Goal: Task Accomplishment & Management: Manage account settings

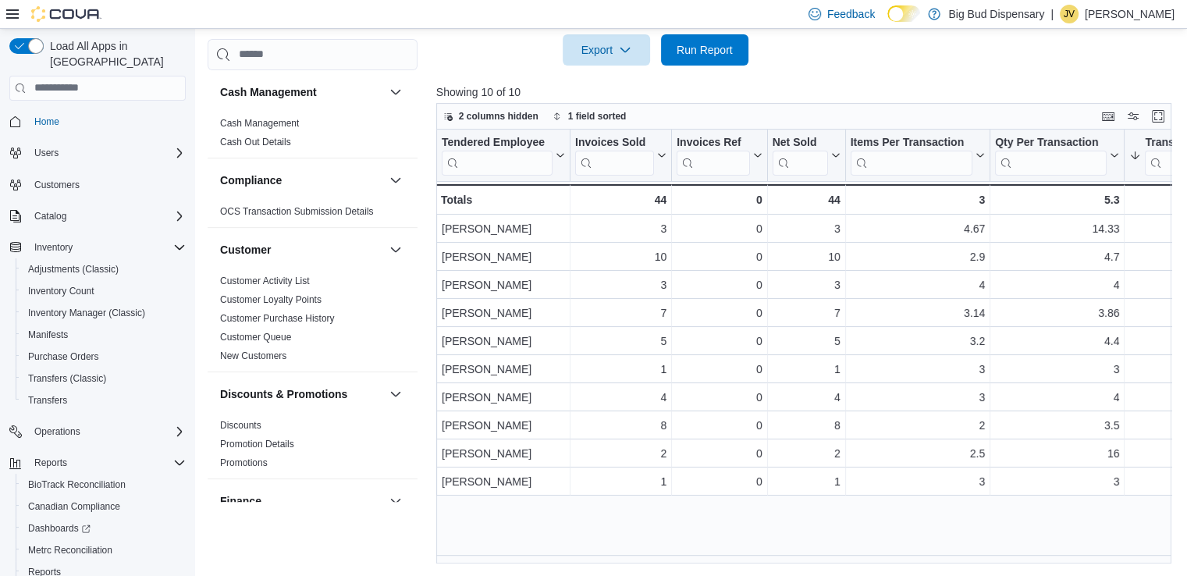
scroll to position [1140, 0]
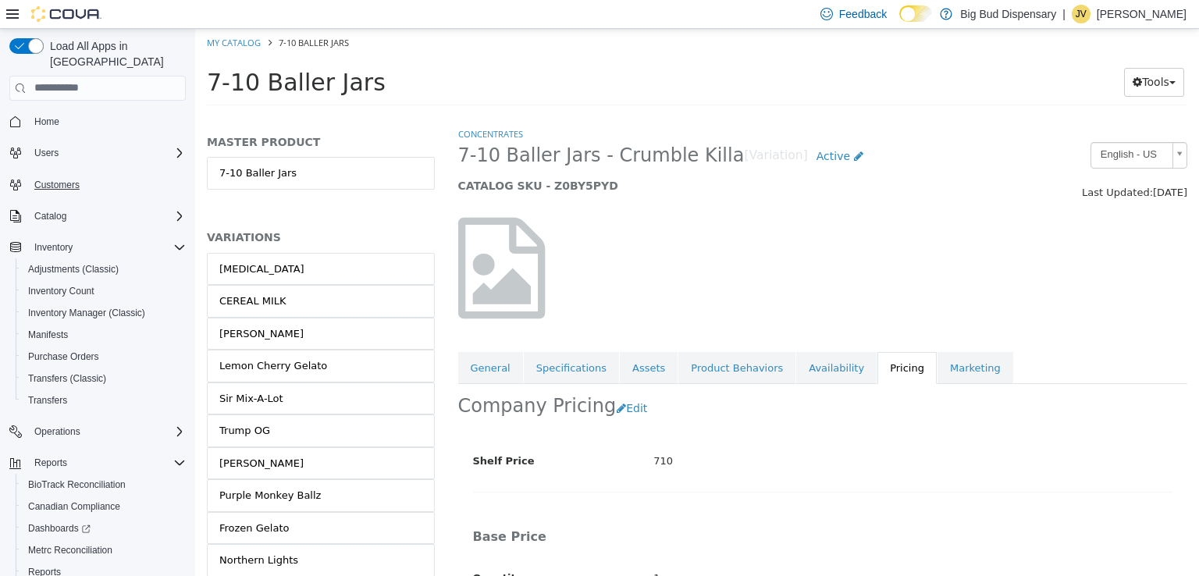
scroll to position [468, 0]
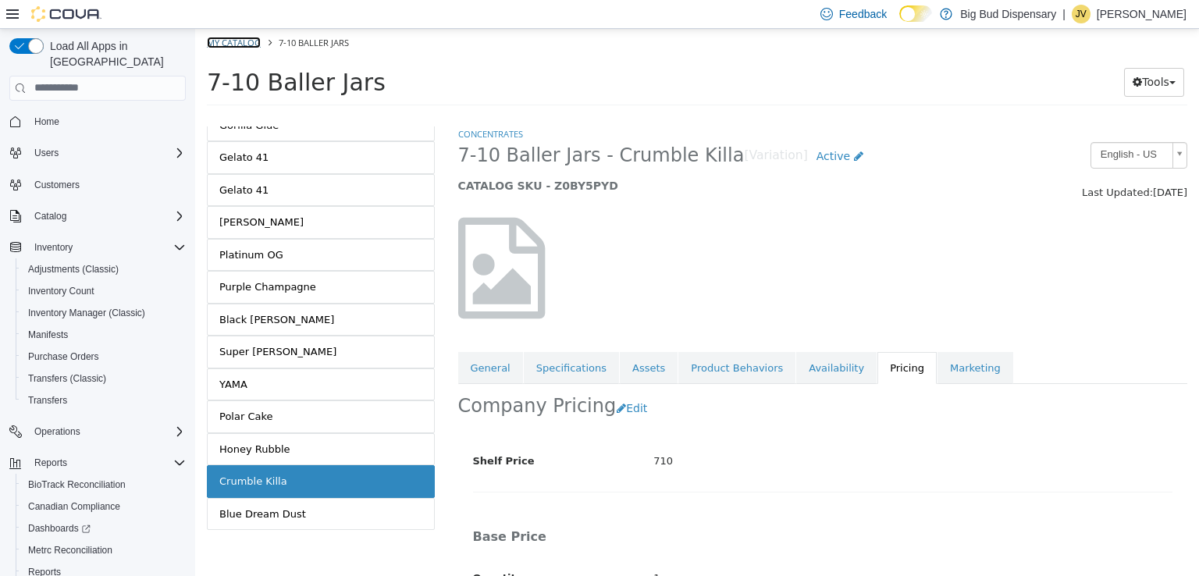
click at [246, 40] on link "My Catalog" at bounding box center [234, 42] width 54 height 12
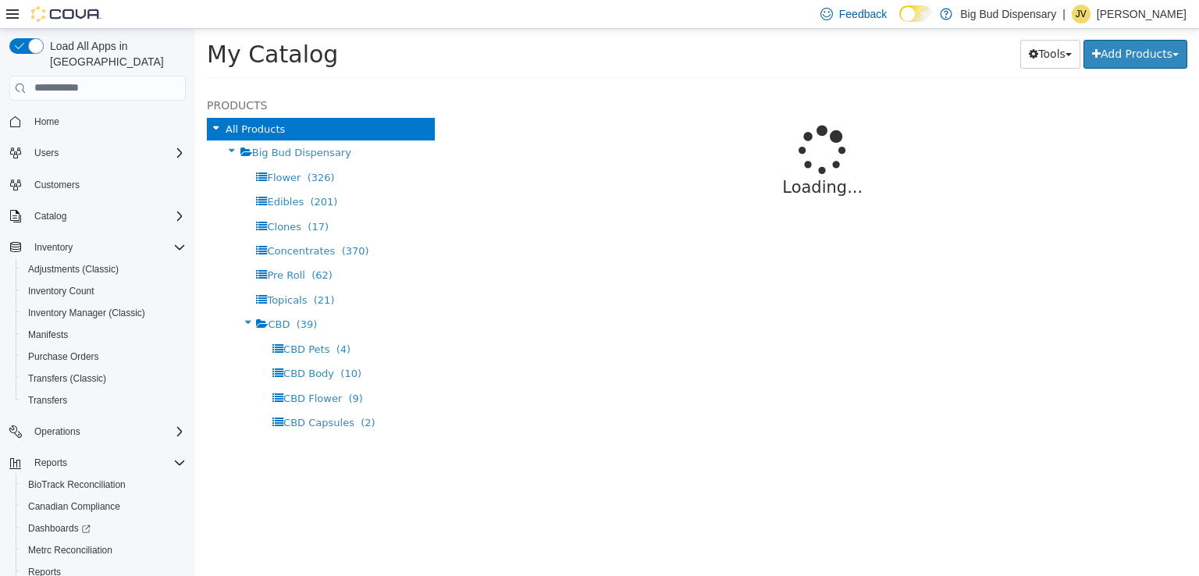
select select "**********"
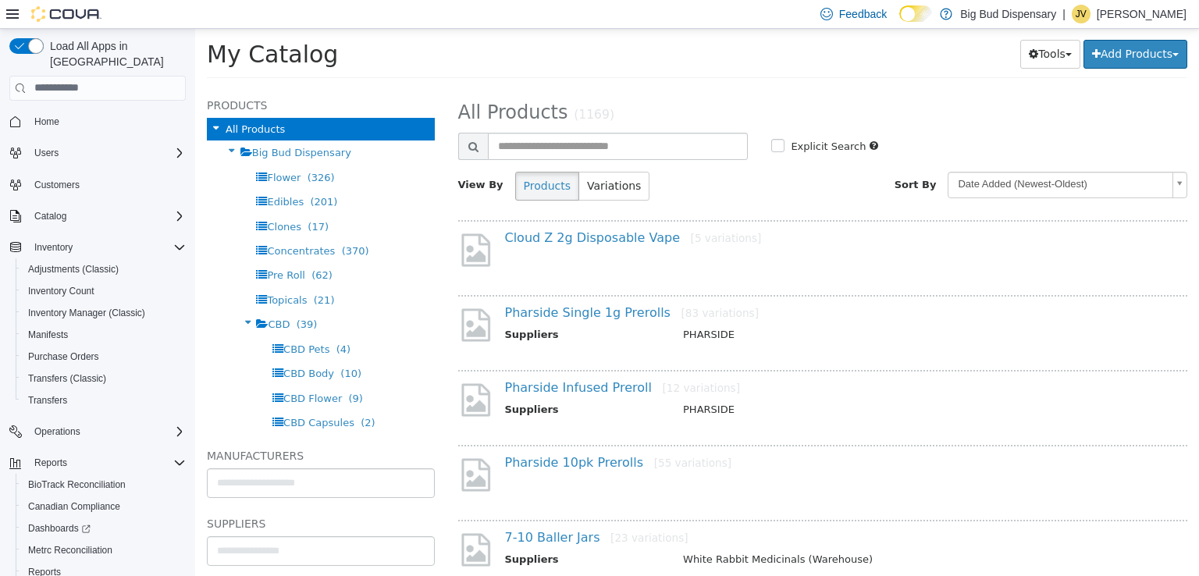
scroll to position [78, 0]
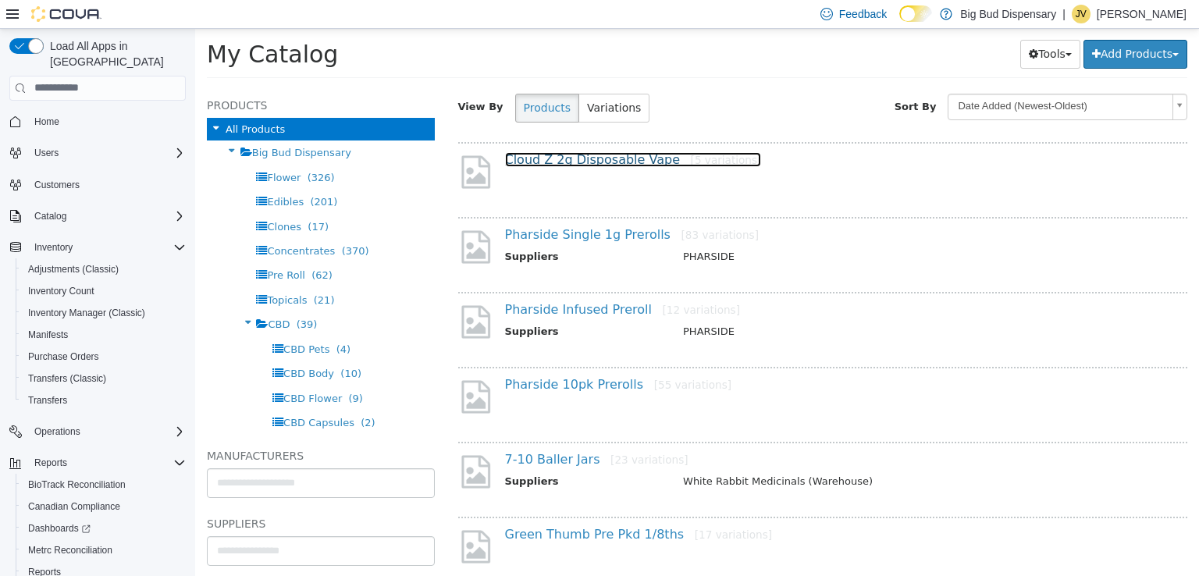
click at [606, 162] on link "Cloud Z 2g Disposable Vape [5 variations]" at bounding box center [633, 158] width 257 height 15
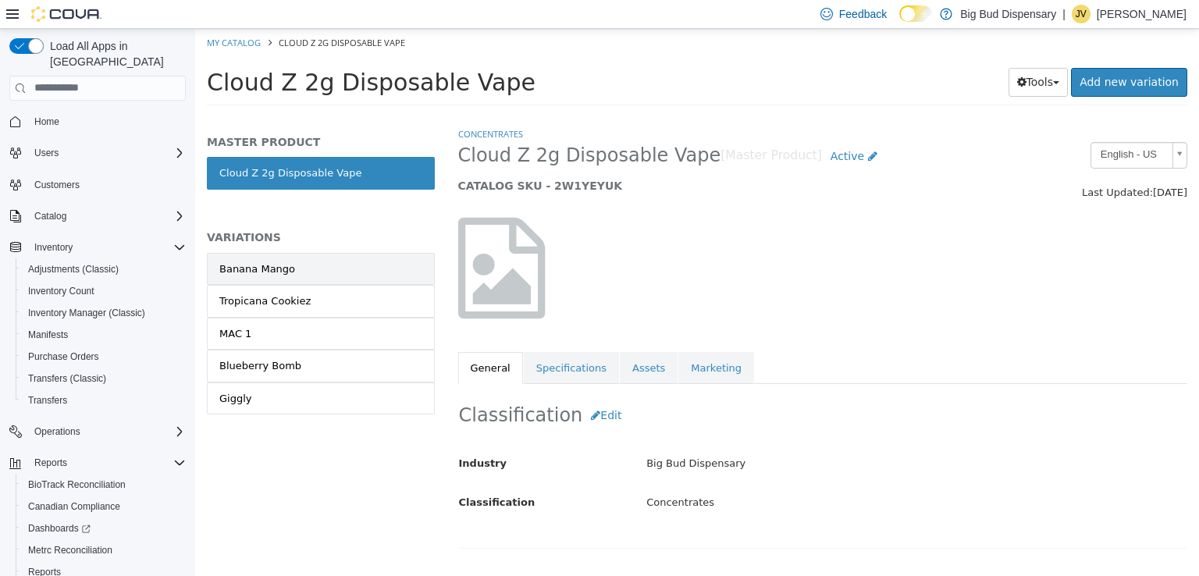
click at [286, 272] on div "Banana Mango" at bounding box center [257, 269] width 76 height 16
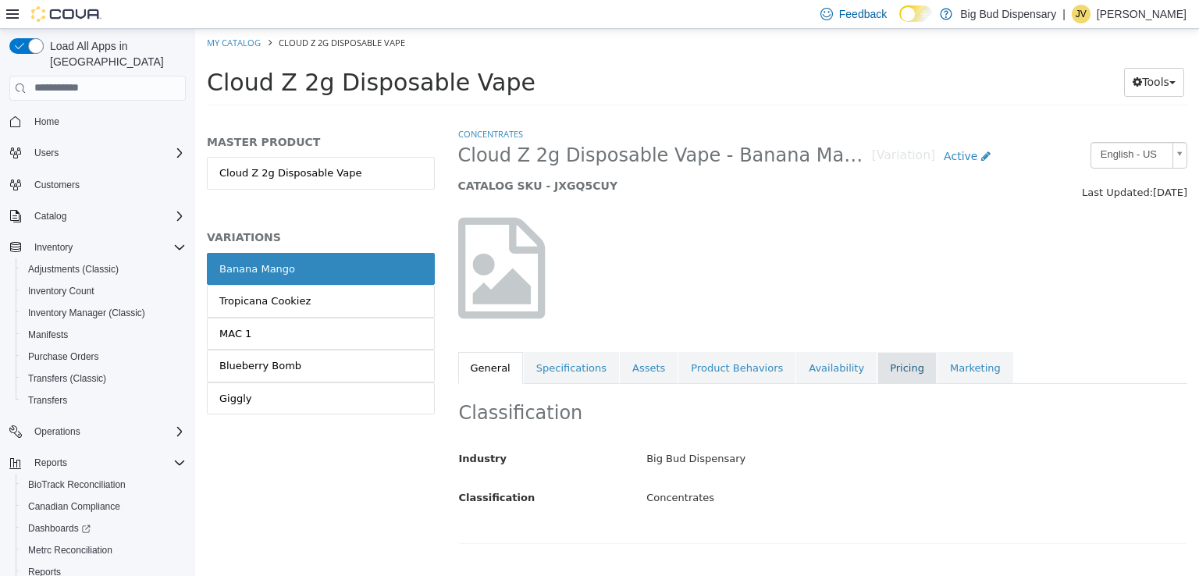
click at [877, 358] on link "Pricing" at bounding box center [906, 367] width 59 height 33
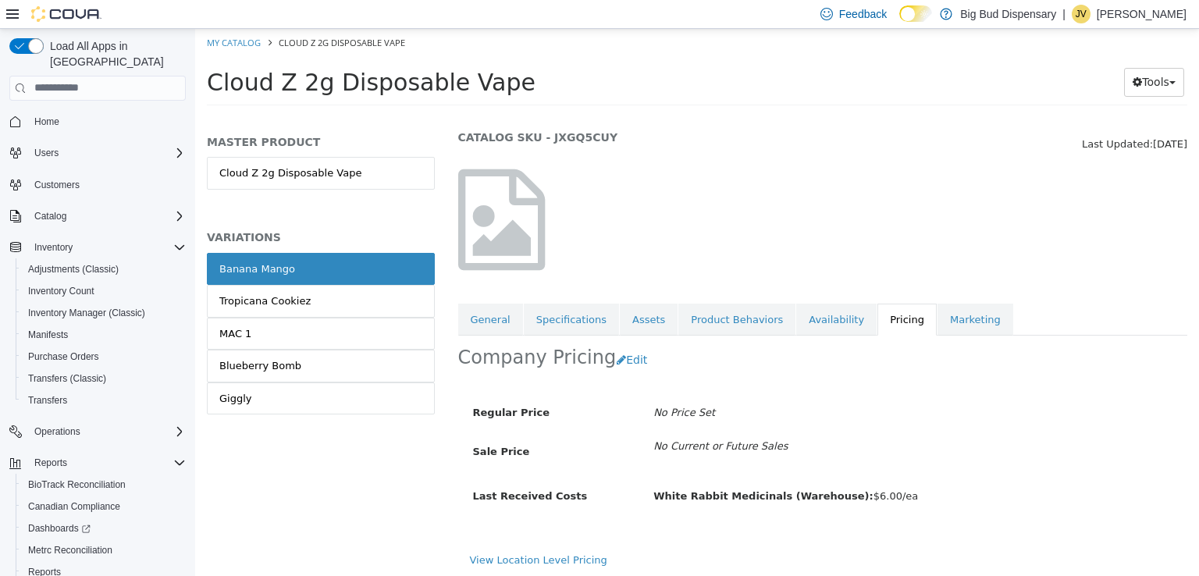
scroll to position [51, 0]
click at [319, 290] on link "Tropicana Cookiez" at bounding box center [321, 300] width 228 height 33
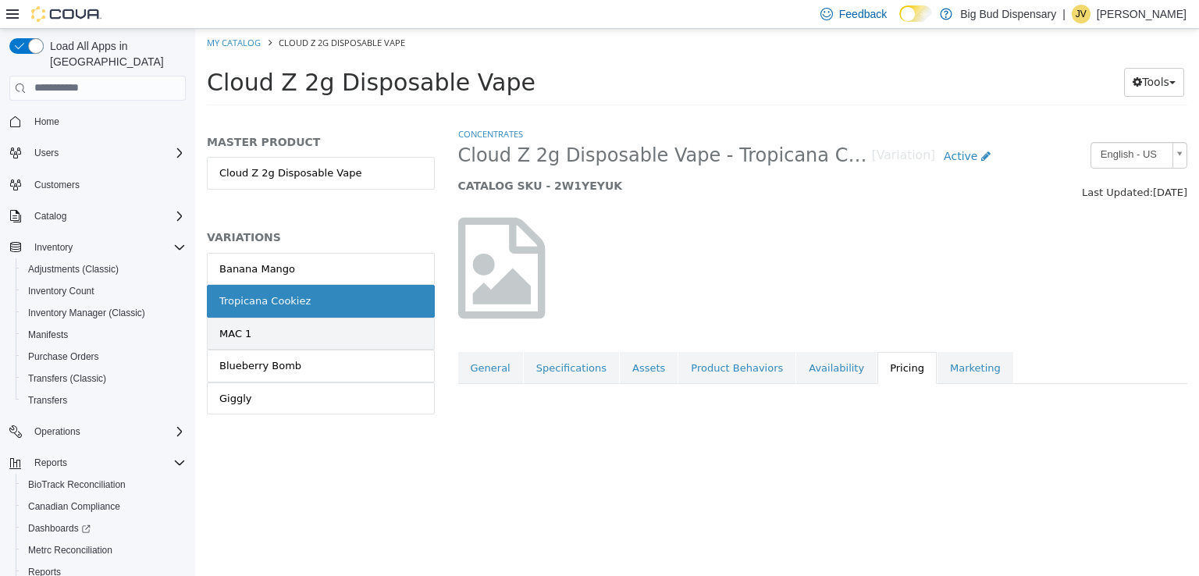
click at [321, 329] on link "MAC 1" at bounding box center [321, 333] width 228 height 33
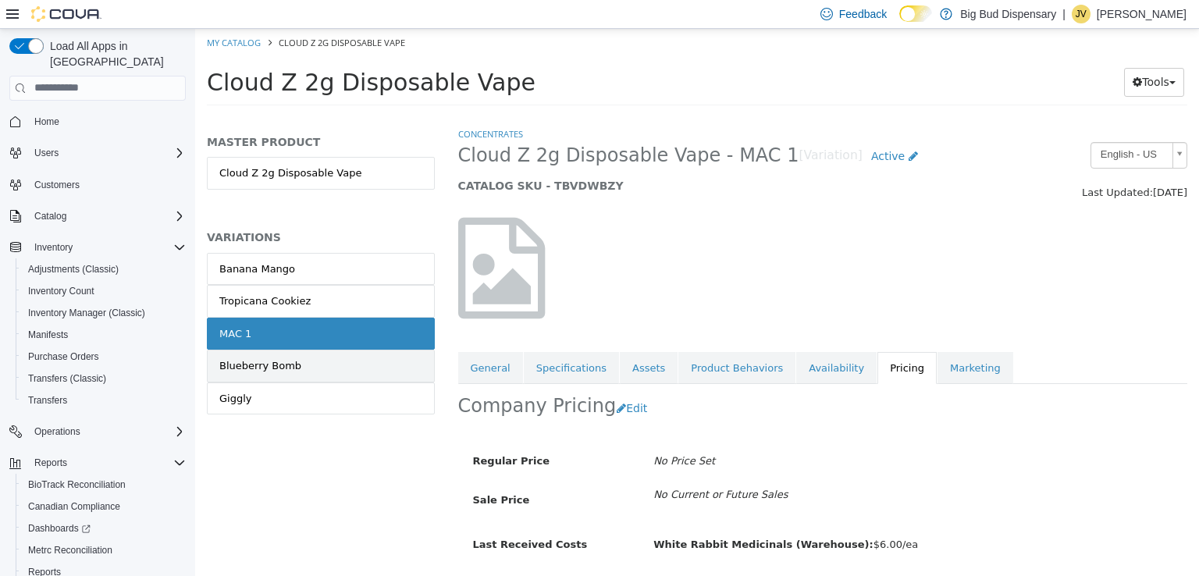
click at [334, 365] on link "Blueberry Bomb" at bounding box center [321, 365] width 228 height 33
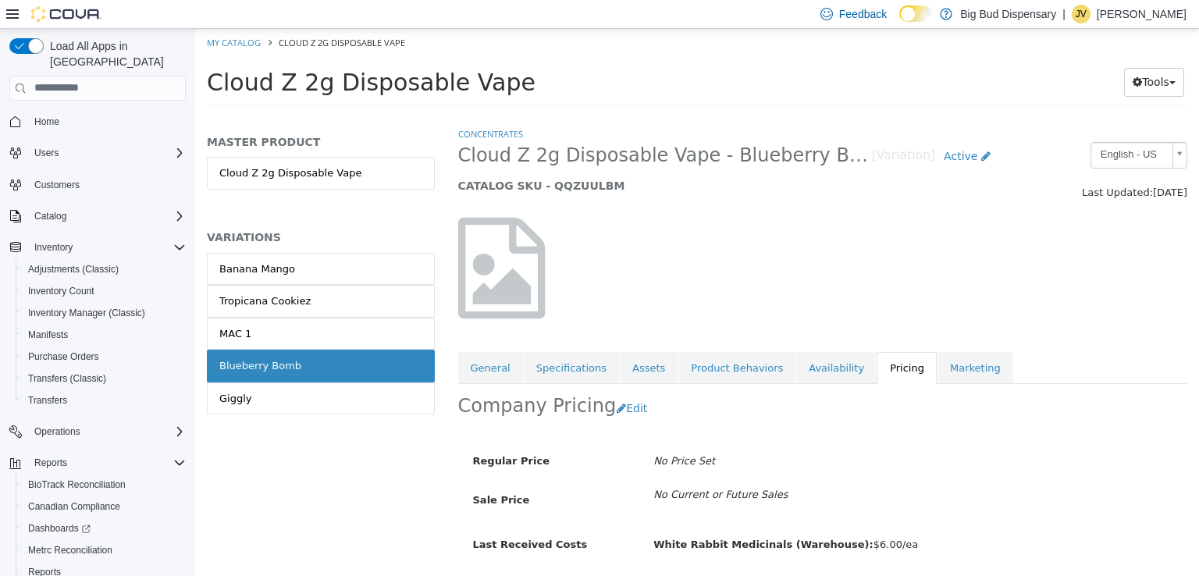
click at [354, 269] on link "Banana Mango" at bounding box center [321, 268] width 228 height 33
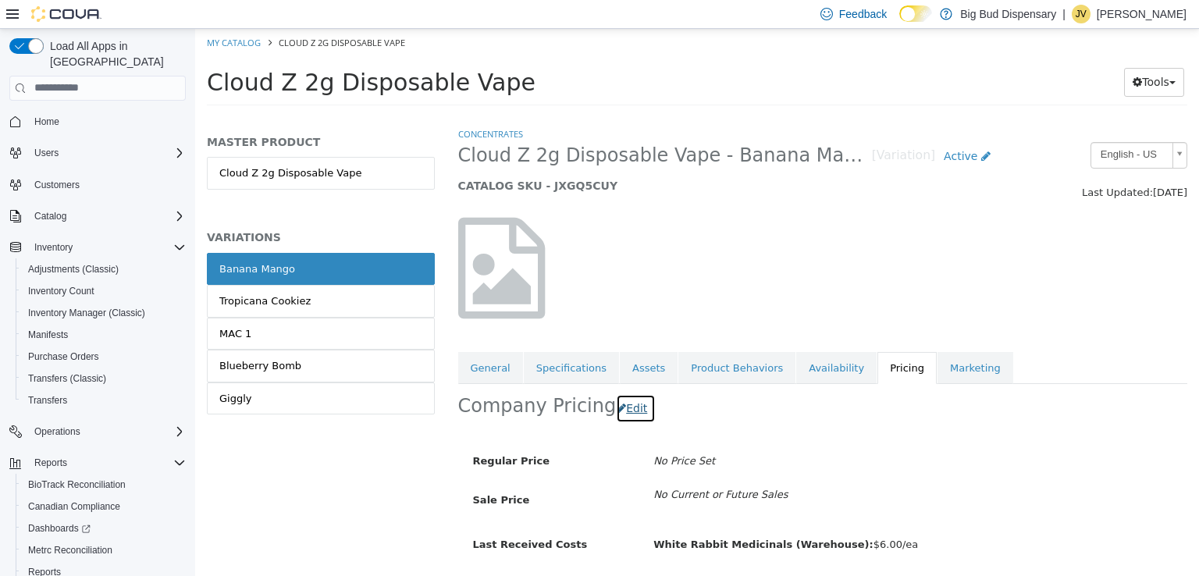
click at [628, 408] on button "Edit" at bounding box center [636, 407] width 40 height 29
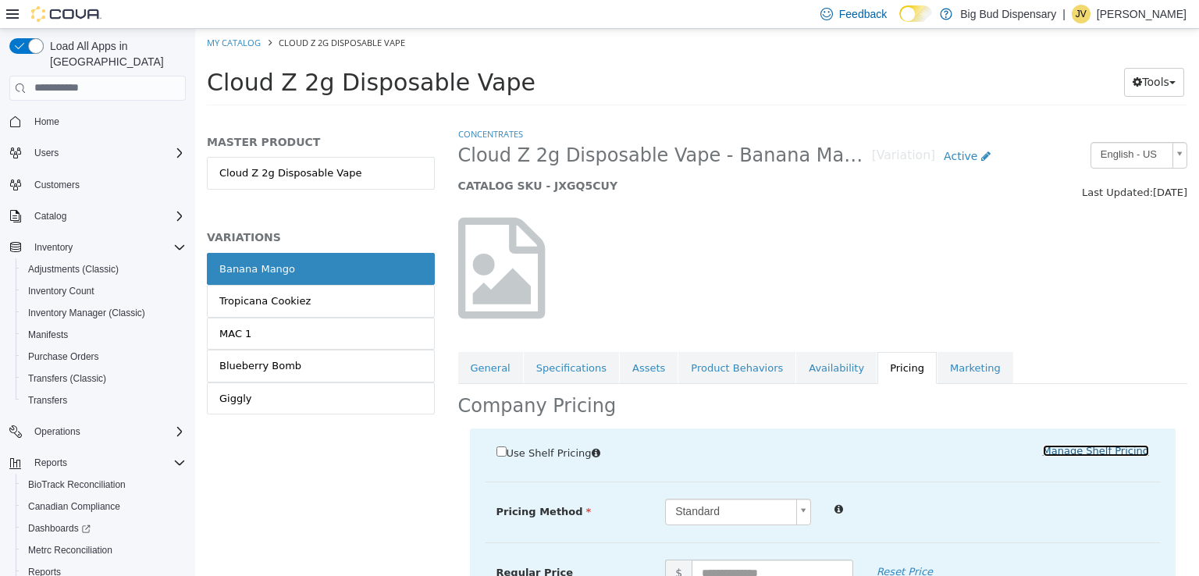
click at [1084, 455] on link "Manage Shelf Pricing" at bounding box center [1096, 450] width 106 height 12
click at [862, 288] on div at bounding box center [823, 267] width 753 height 133
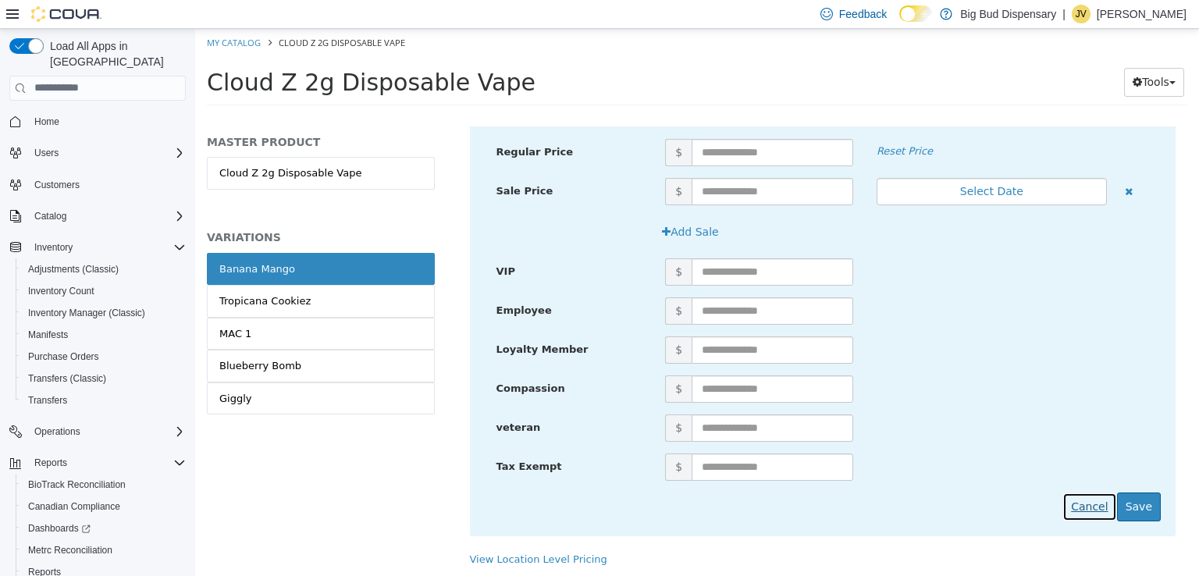
click at [1086, 511] on button "Cancel" at bounding box center [1089, 506] width 54 height 29
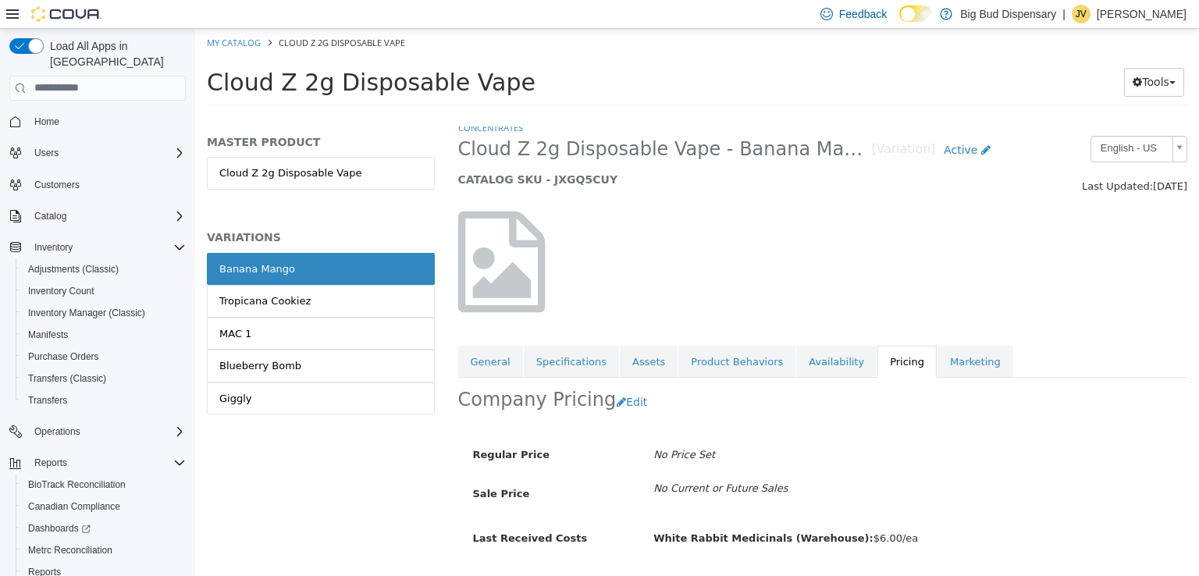
scroll to position [51, 0]
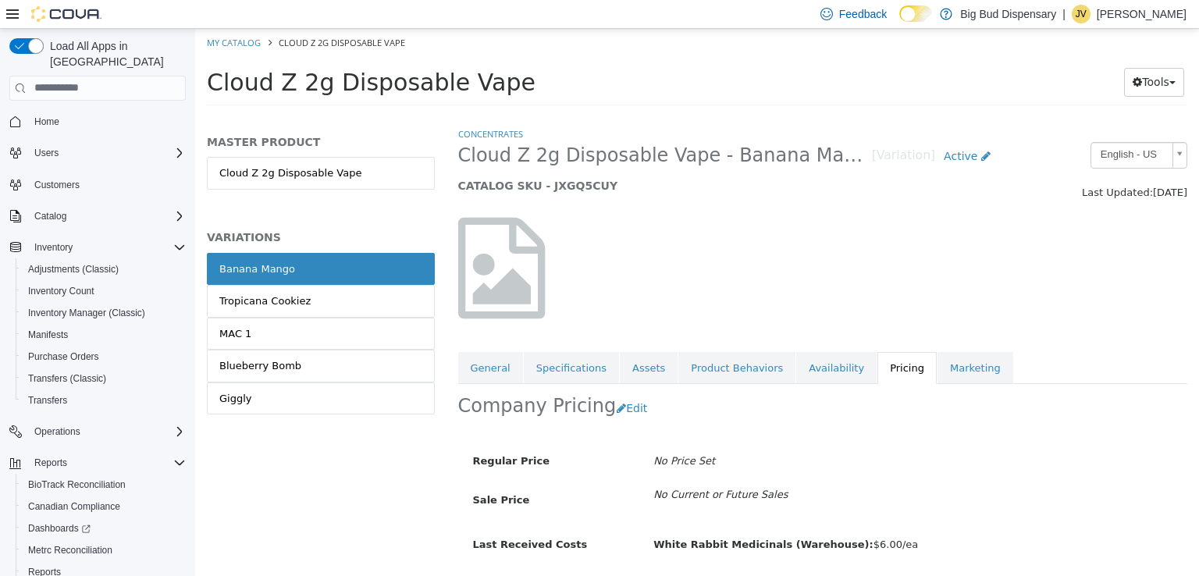
scroll to position [51, 0]
click at [860, 250] on div at bounding box center [823, 267] width 753 height 133
